Goal: Transaction & Acquisition: Purchase product/service

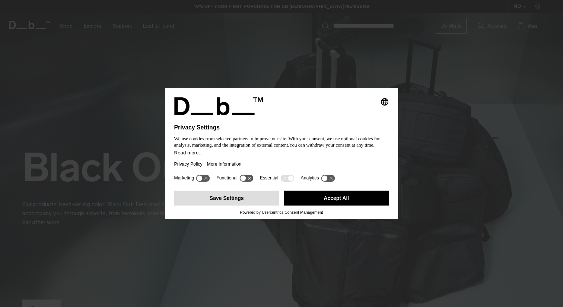
click at [255, 197] on button "Save Settings" at bounding box center [226, 197] width 105 height 15
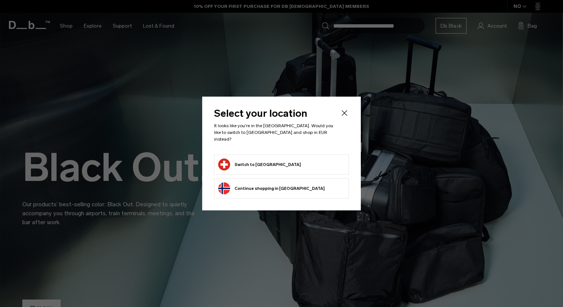
click at [248, 158] on button "Switch to Switzerland" at bounding box center [259, 164] width 83 height 12
click at [345, 115] on icon "Close" at bounding box center [344, 112] width 9 height 9
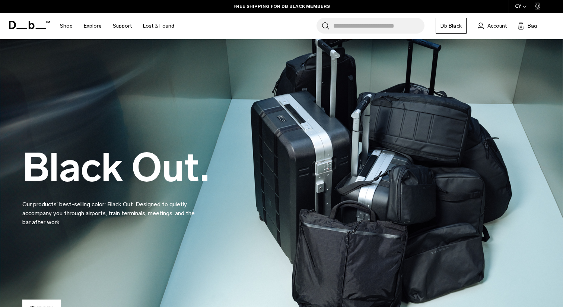
click at [345, 26] on input "Search for Bags, Luggage..." at bounding box center [379, 26] width 91 height 16
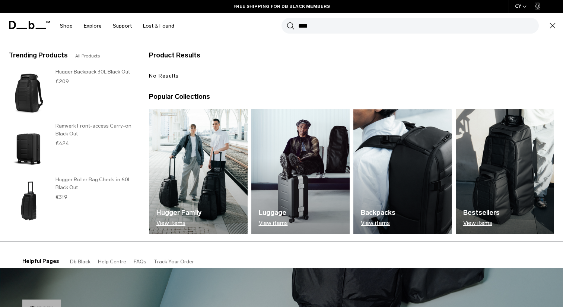
type input "****"
click at [287, 22] on button "Search" at bounding box center [291, 26] width 8 height 8
